Goal: Check status

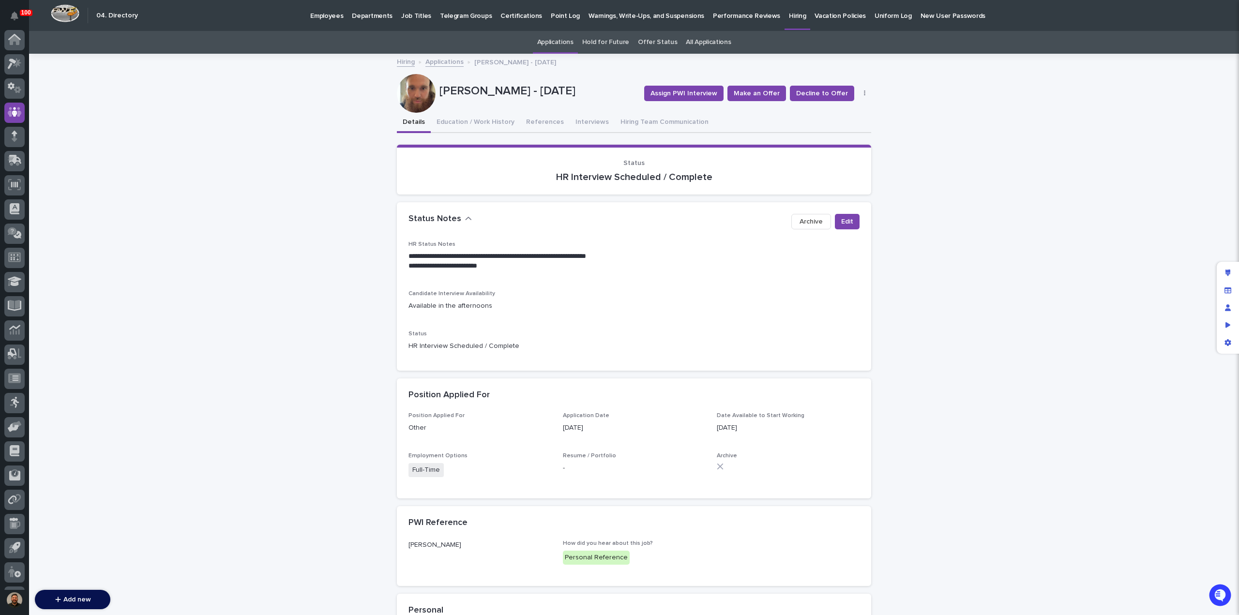
scroll to position [45, 0]
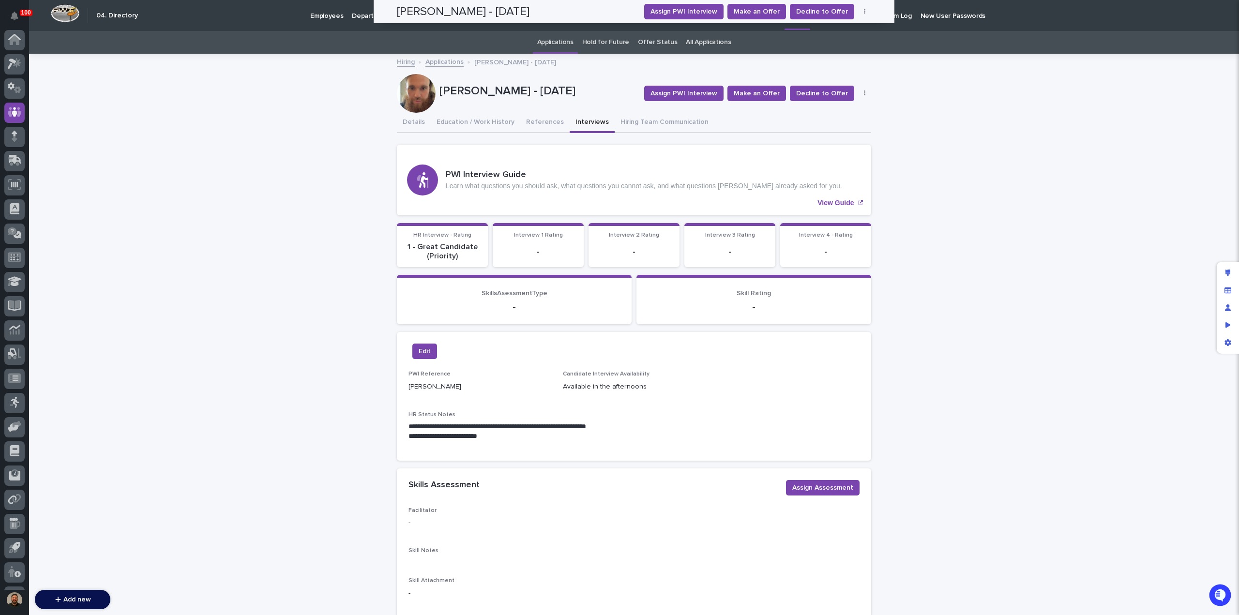
scroll to position [45, 0]
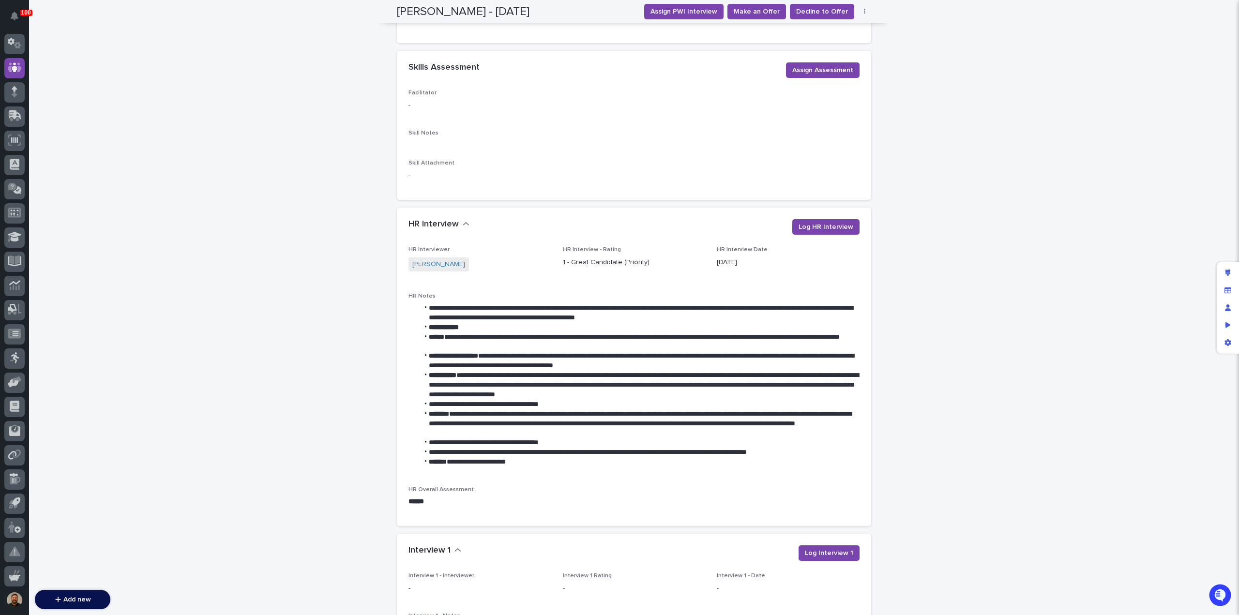
click at [1001, 248] on div "Loading... Saving… Loading... Saving… [PERSON_NAME] - [DATE] Assign PWI Intervi…" at bounding box center [634, 427] width 1210 height 1581
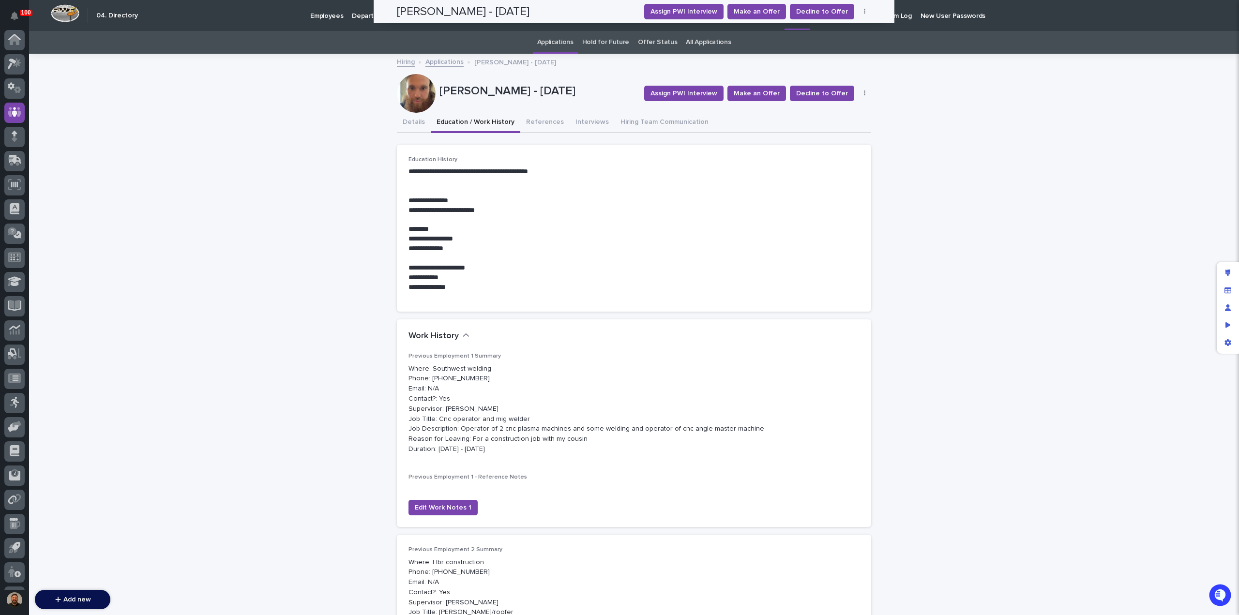
scroll to position [45, 0]
